Goal: Task Accomplishment & Management: Manage account settings

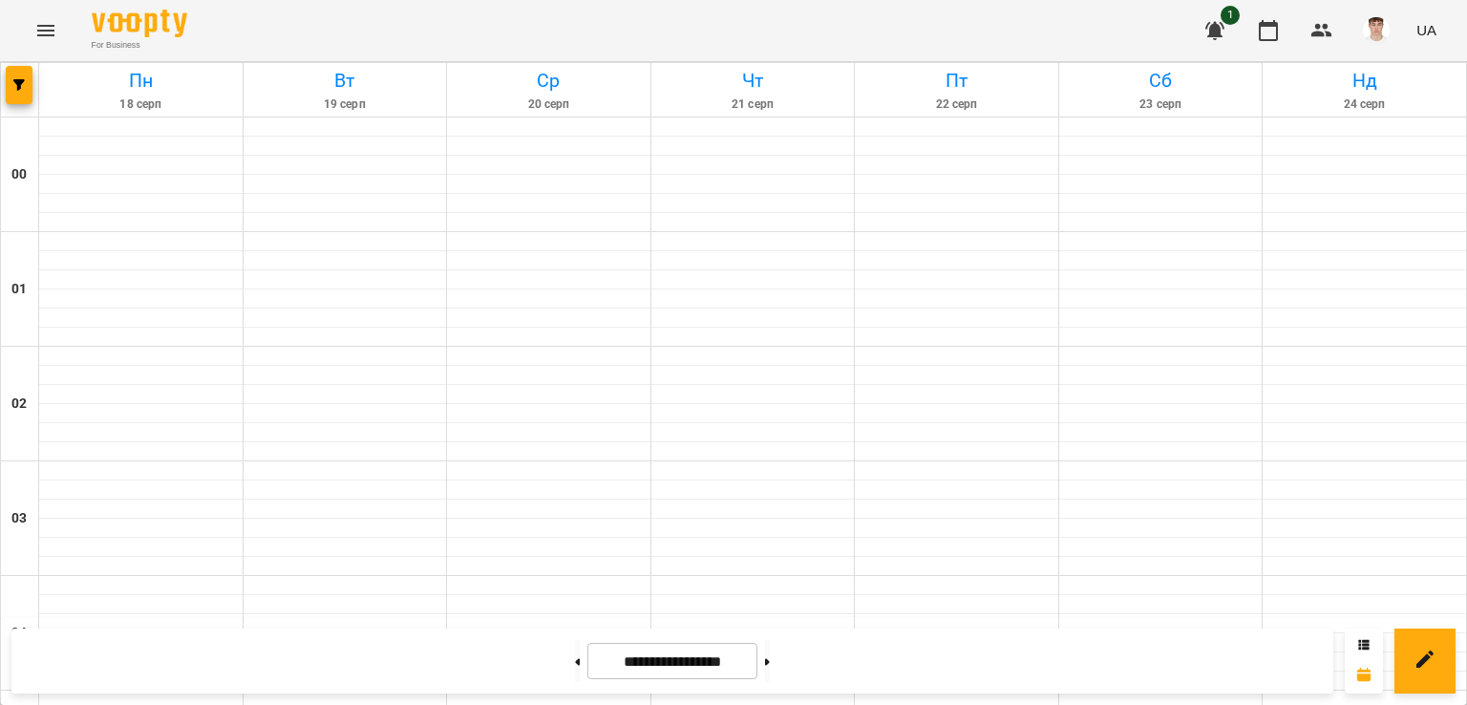
scroll to position [1963, 0]
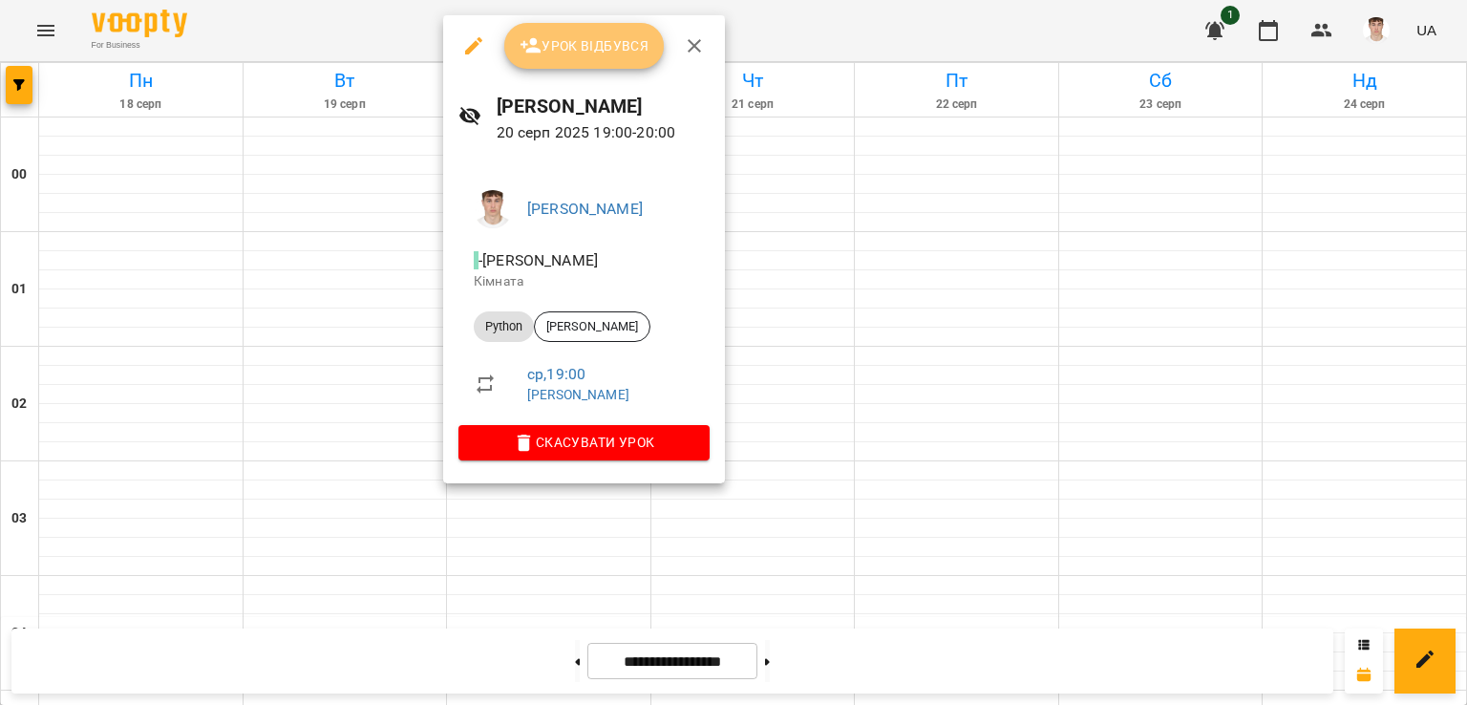
click at [557, 37] on span "Урок відбувся" at bounding box center [585, 45] width 130 height 23
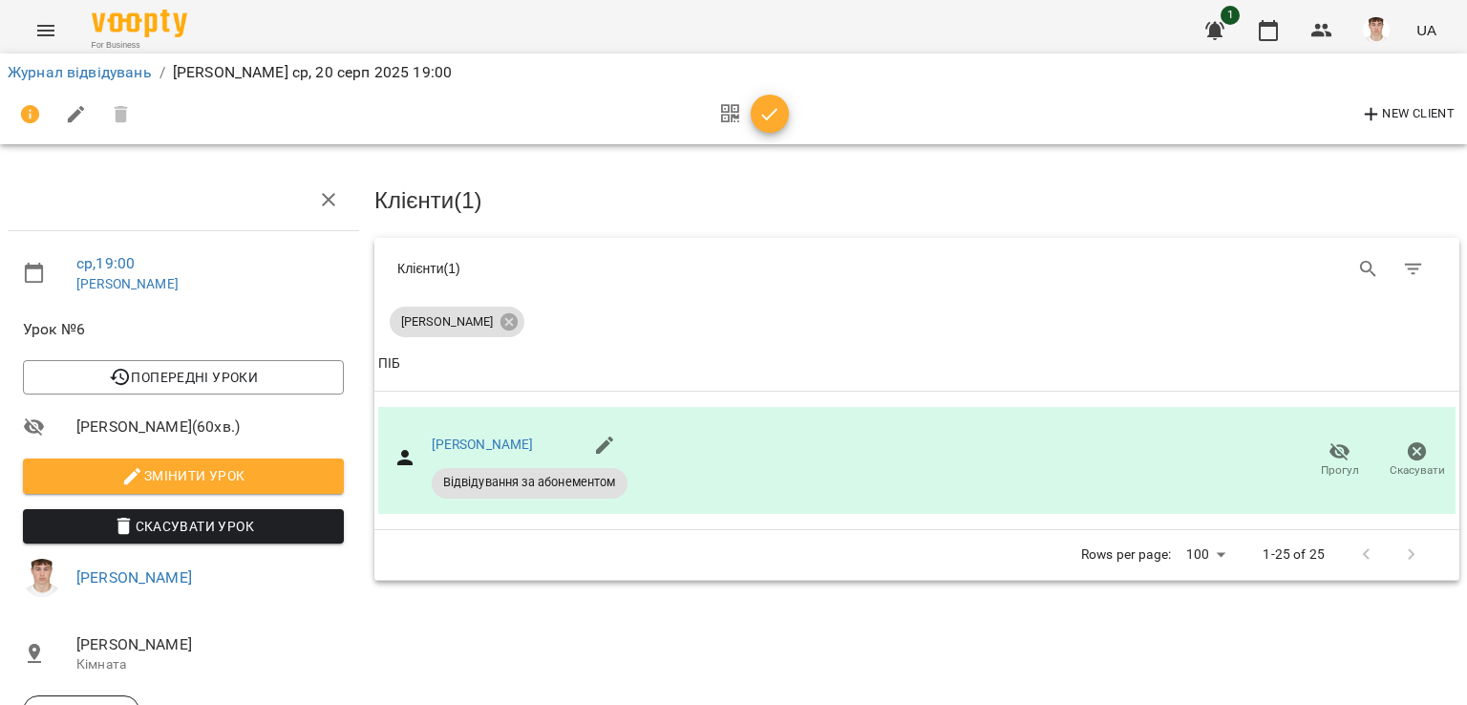
click at [131, 489] on button "Змінити урок" at bounding box center [183, 476] width 321 height 34
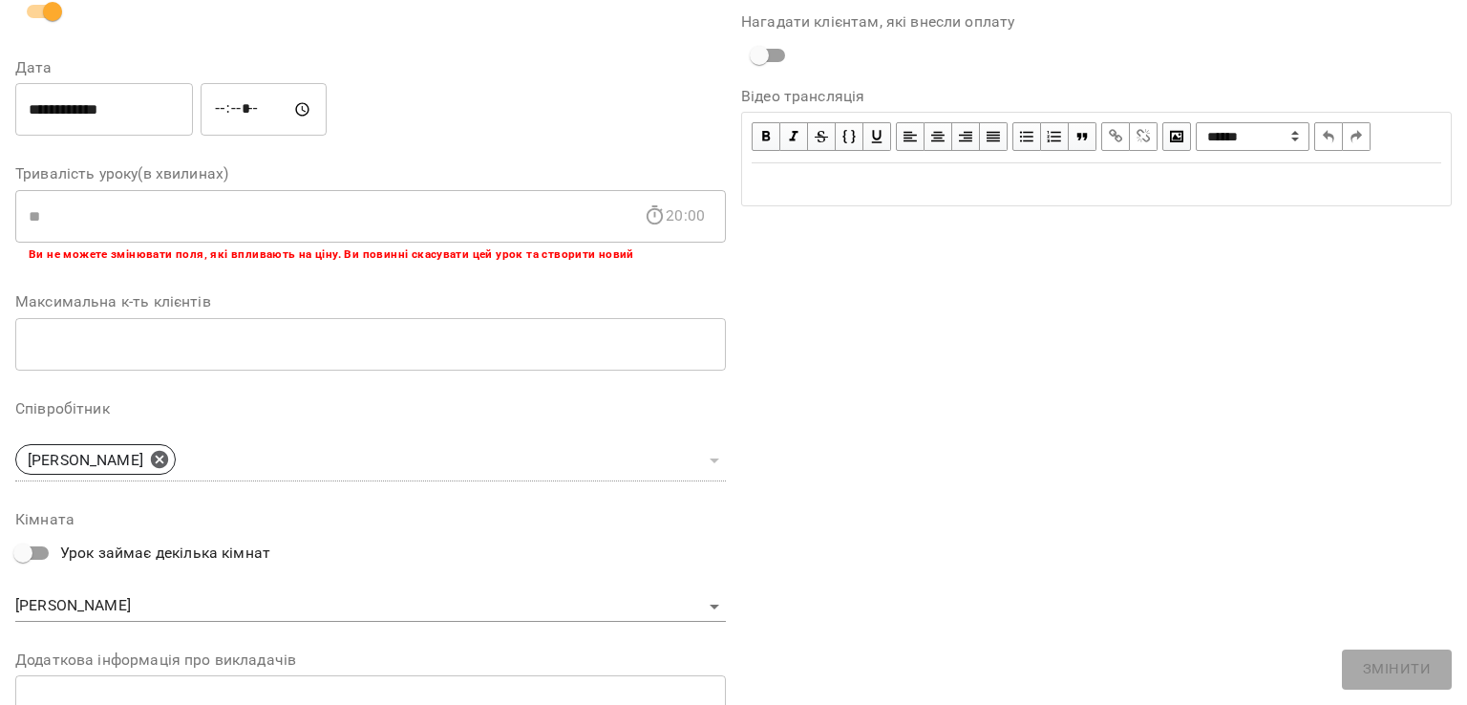
scroll to position [466, 0]
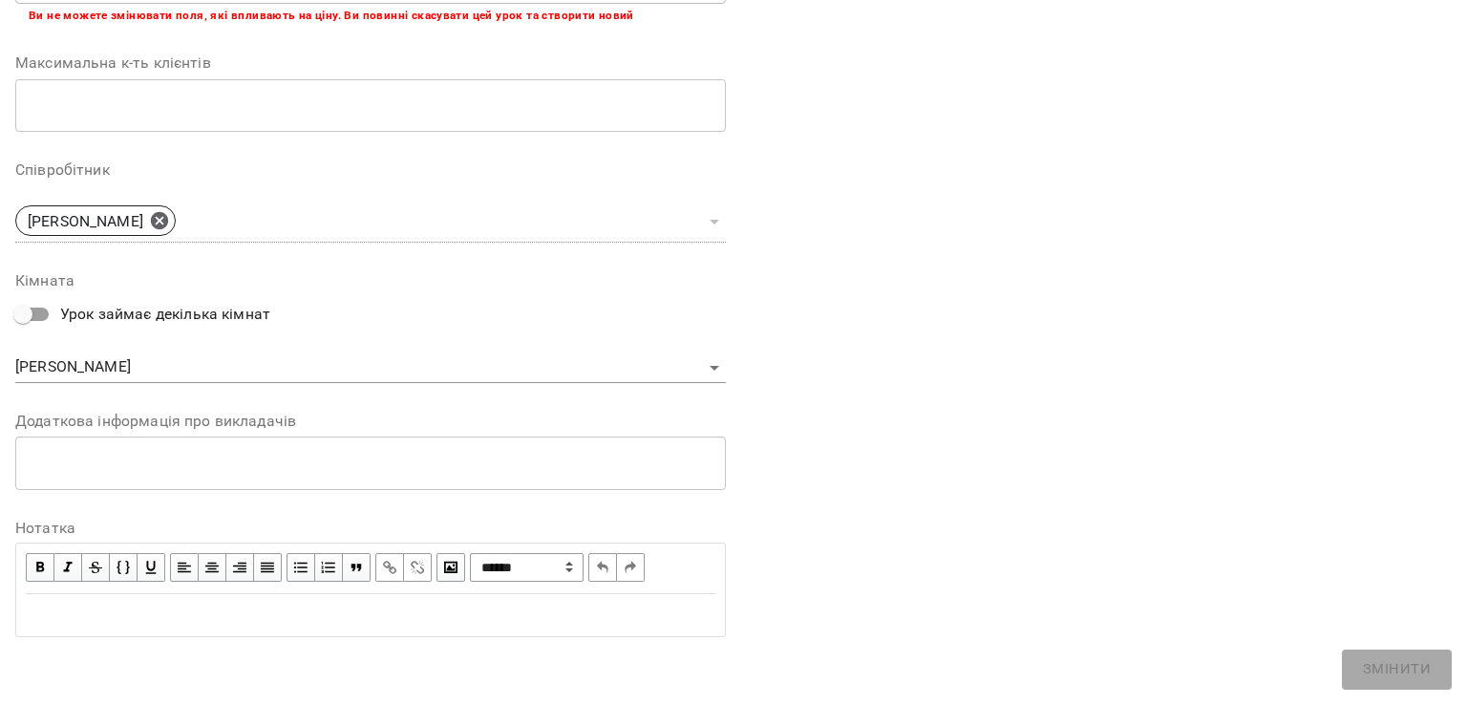
click at [177, 473] on div "* ​" at bounding box center [370, 463] width 711 height 53
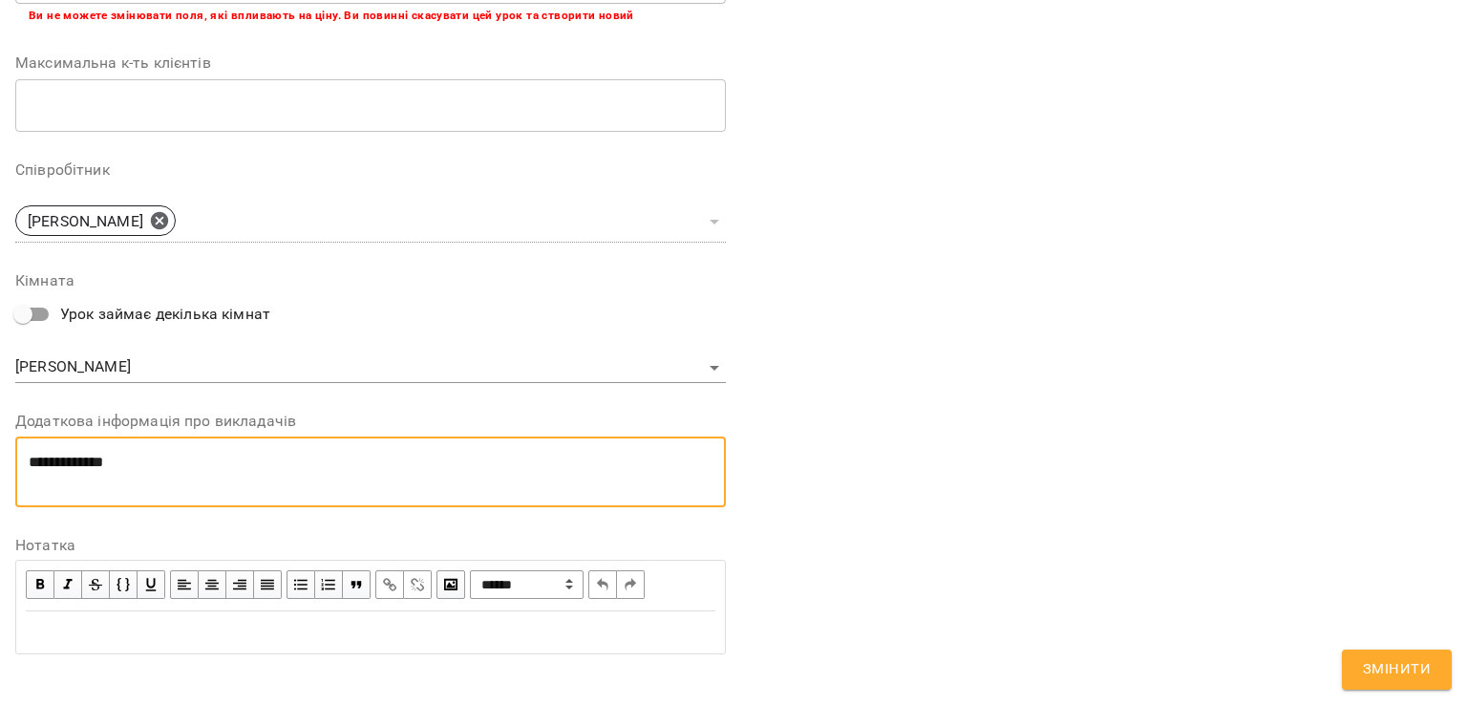
scroll to position [0, 0]
type textarea "**********"
click at [1384, 671] on span "Змінити" at bounding box center [1397, 669] width 68 height 25
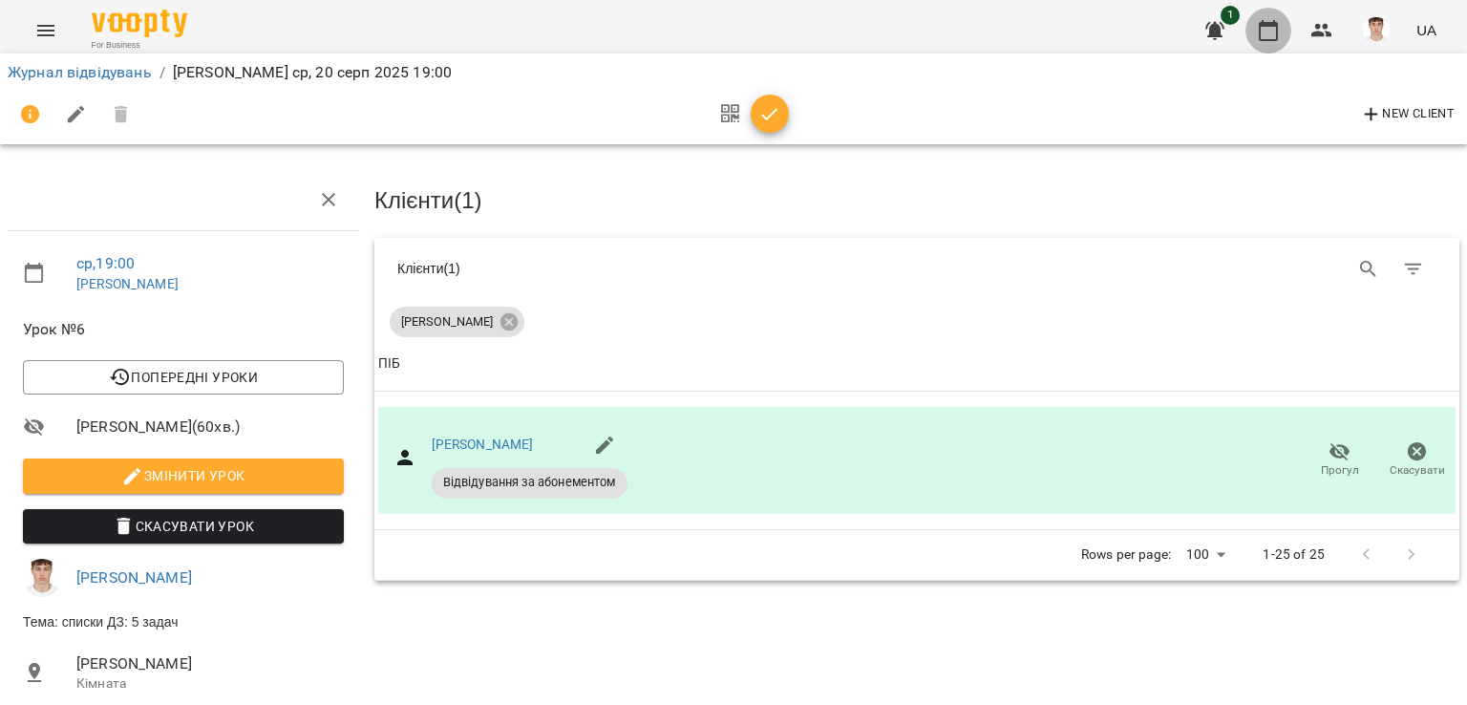
click at [1271, 34] on icon "button" at bounding box center [1268, 30] width 23 height 23
